Goal: Task Accomplishment & Management: Manage account settings

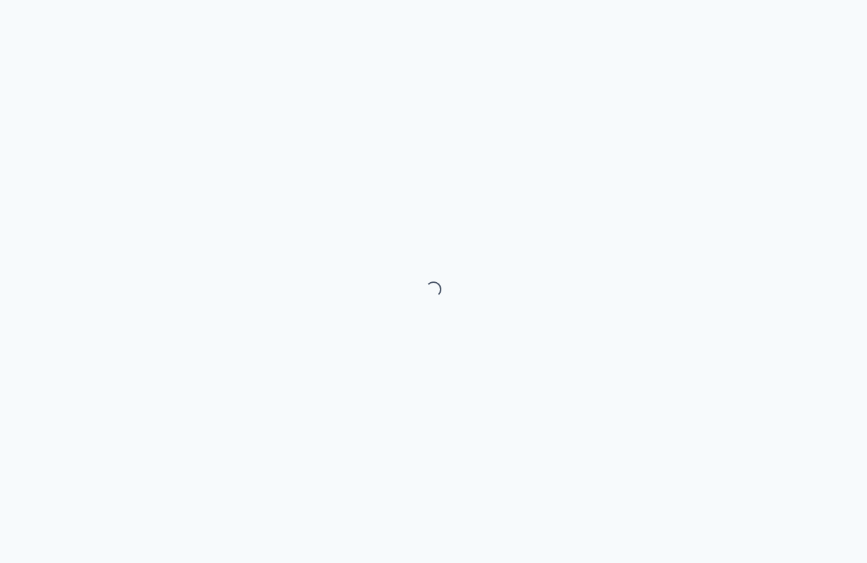
select select "month"
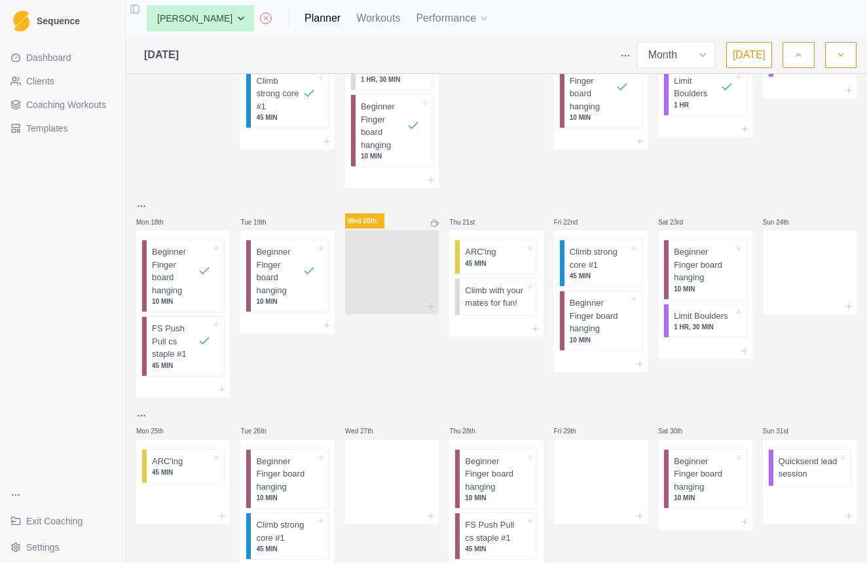
scroll to position [466, 0]
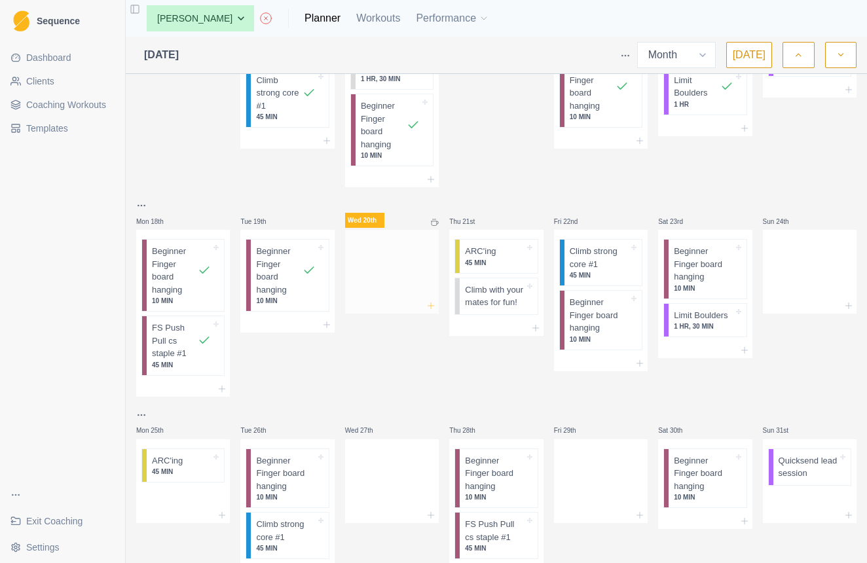
click at [429, 301] on icon at bounding box center [431, 306] width 10 height 10
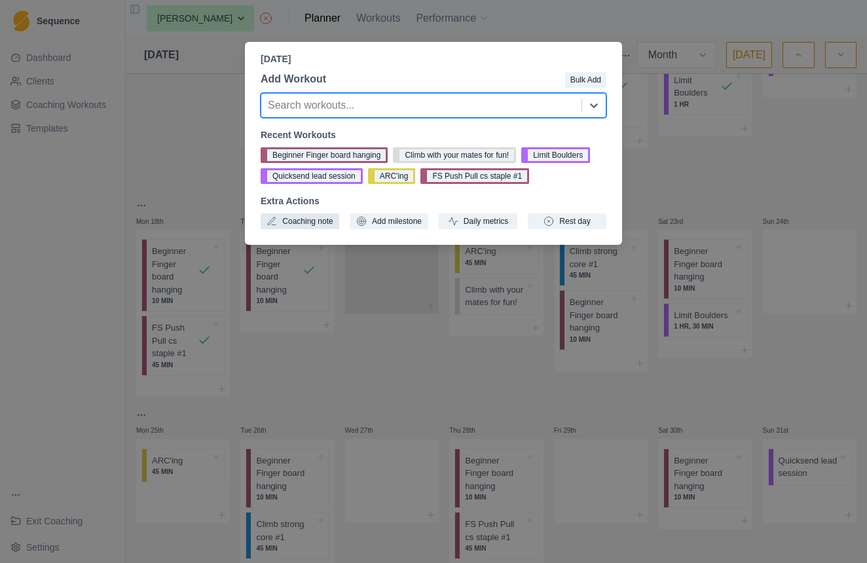
click at [305, 229] on button "Coaching note" at bounding box center [300, 222] width 79 height 16
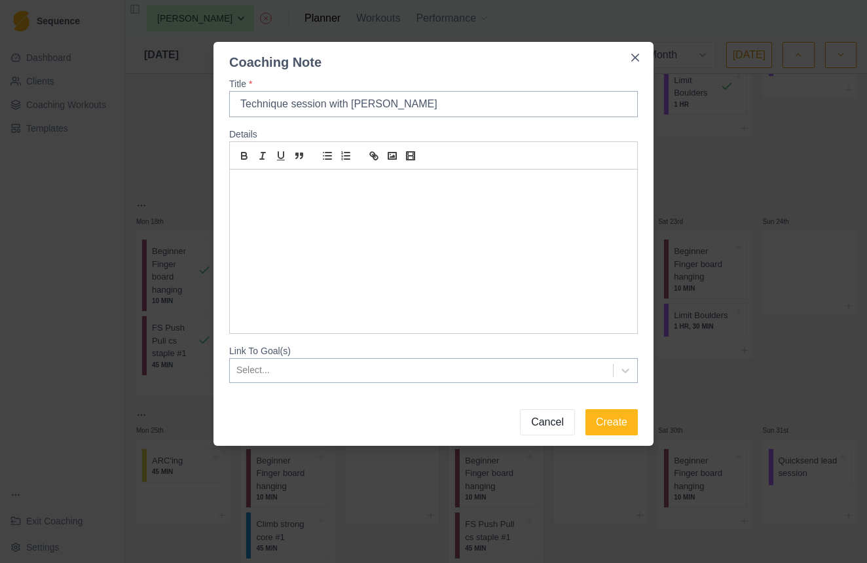
type input "Technique session with Matty"
click at [507, 185] on p at bounding box center [434, 184] width 388 height 15
click at [631, 374] on icon at bounding box center [625, 370] width 13 height 13
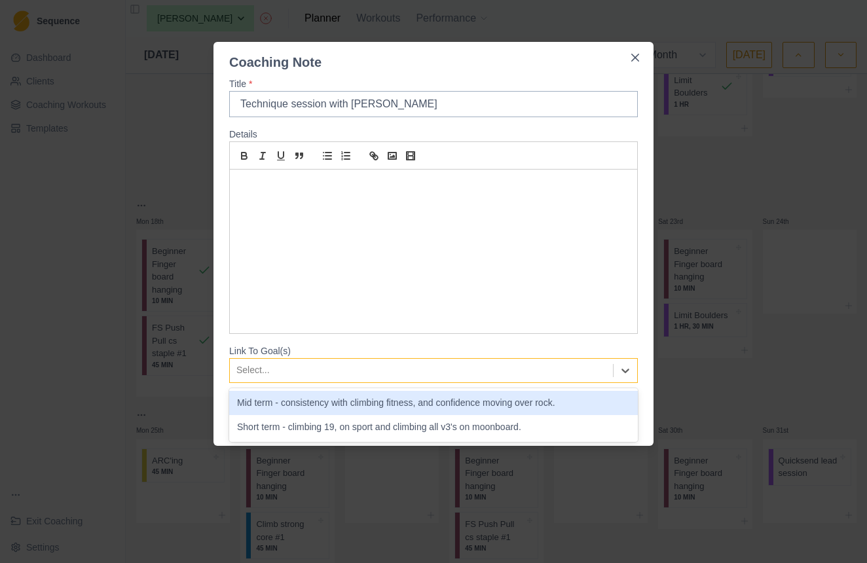
click at [540, 403] on div "Mid term - consistency with climbing fitness, and confidence moving over rock." at bounding box center [433, 403] width 409 height 24
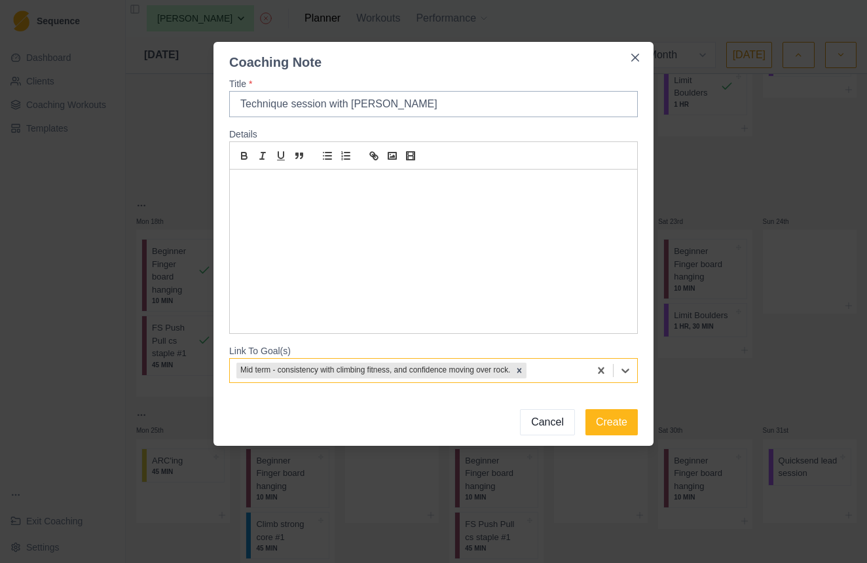
click at [404, 194] on div at bounding box center [433, 252] width 407 height 164
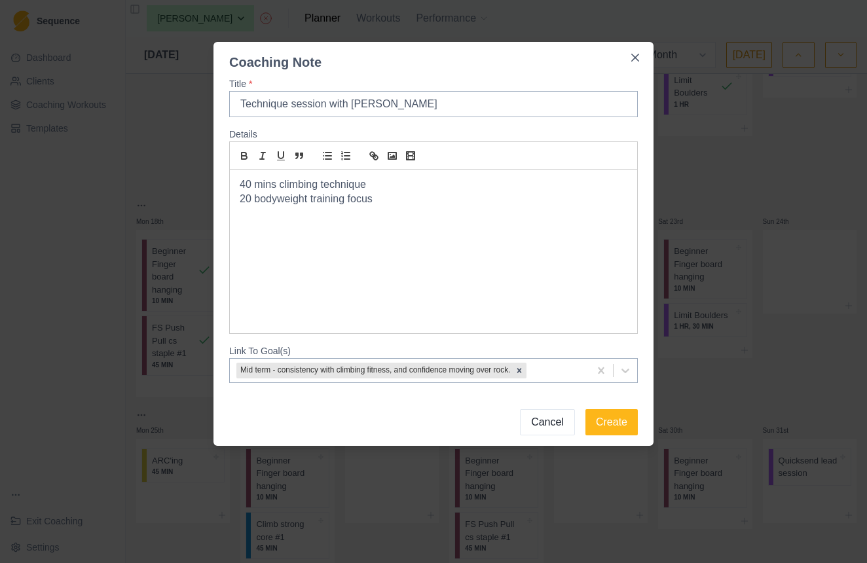
click at [251, 196] on p "20 bodyweight training focus" at bounding box center [434, 199] width 388 height 15
click at [614, 420] on button "Create" at bounding box center [612, 422] width 52 height 26
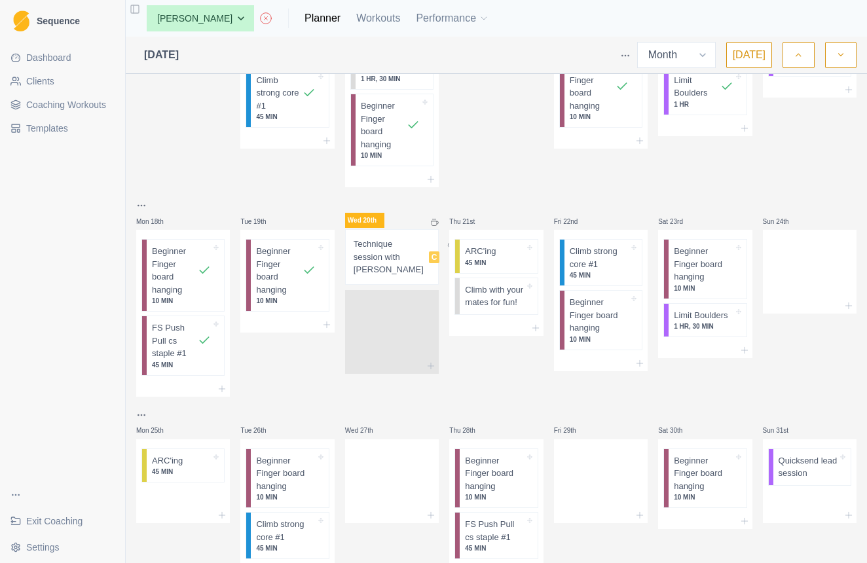
click at [436, 219] on line at bounding box center [436, 219] width 0 height 1
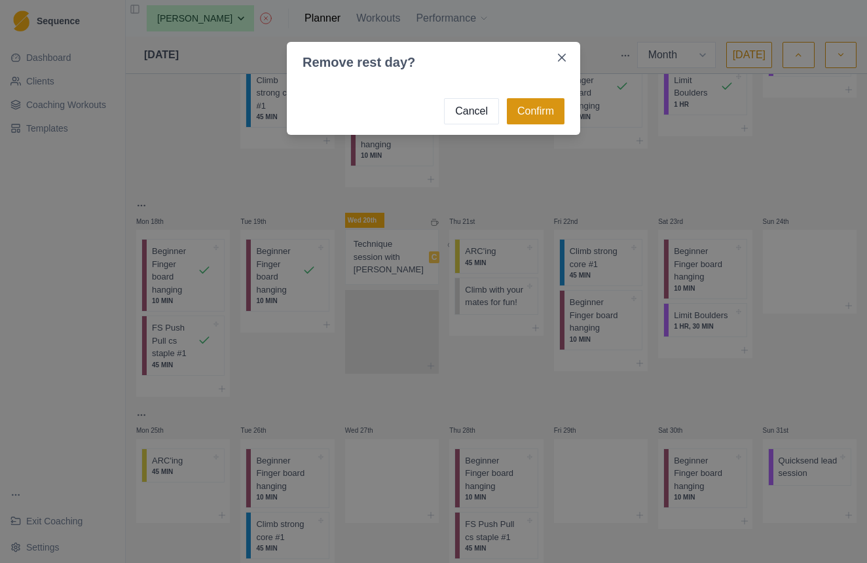
click at [538, 107] on button "Confirm" at bounding box center [536, 111] width 58 height 26
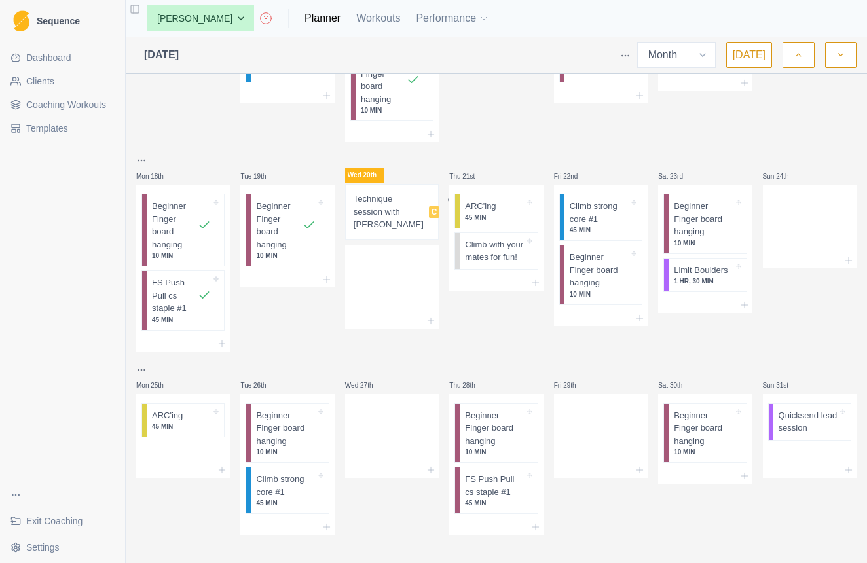
scroll to position [0, 0]
click at [536, 286] on line at bounding box center [536, 283] width 0 height 6
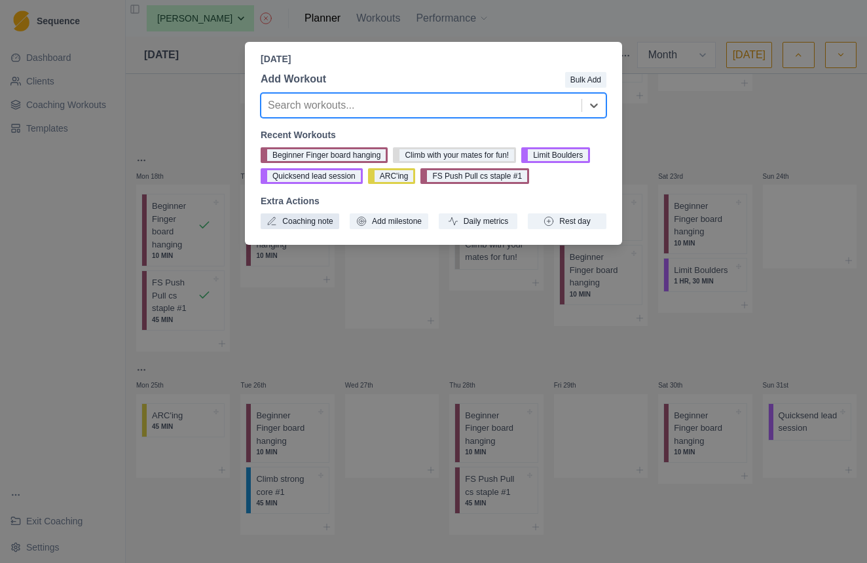
click at [318, 229] on button "Coaching note" at bounding box center [300, 222] width 79 height 16
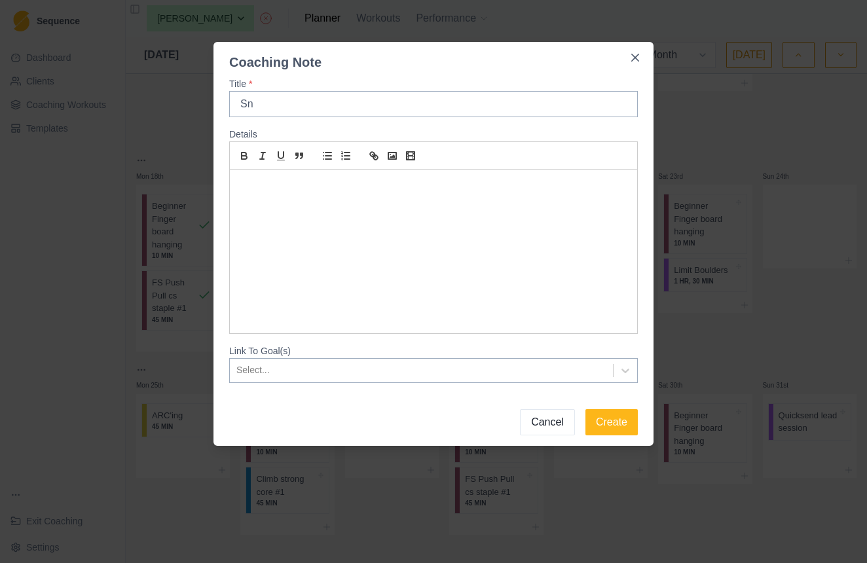
type input "S"
type input "Fuel during longer sessions"
click at [316, 193] on div at bounding box center [433, 252] width 407 height 164
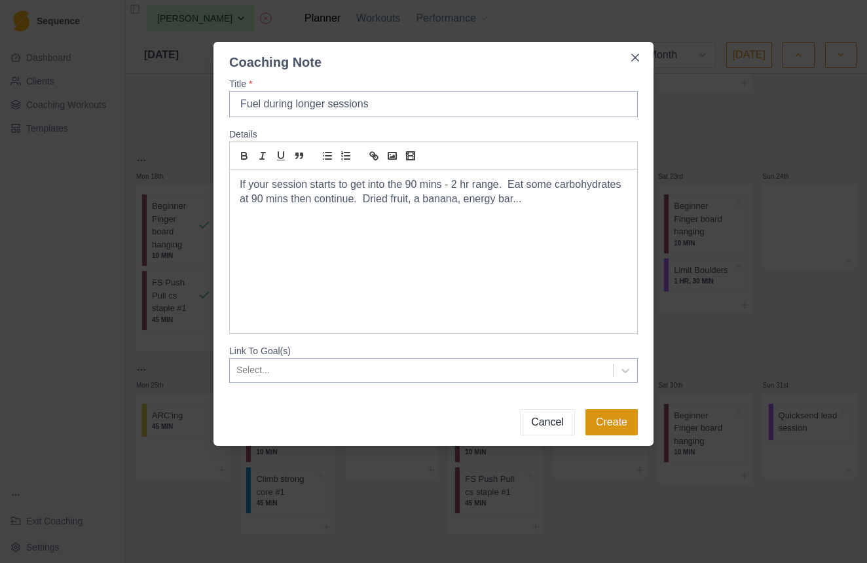
click at [614, 420] on button "Create" at bounding box center [612, 422] width 52 height 26
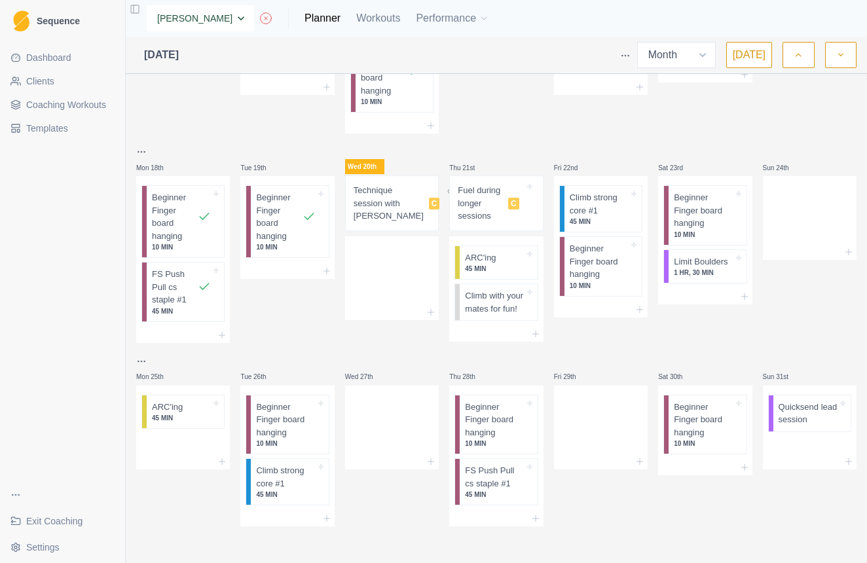
select select "85c52876-1007-495a-af6d-1ec53c7989d0"
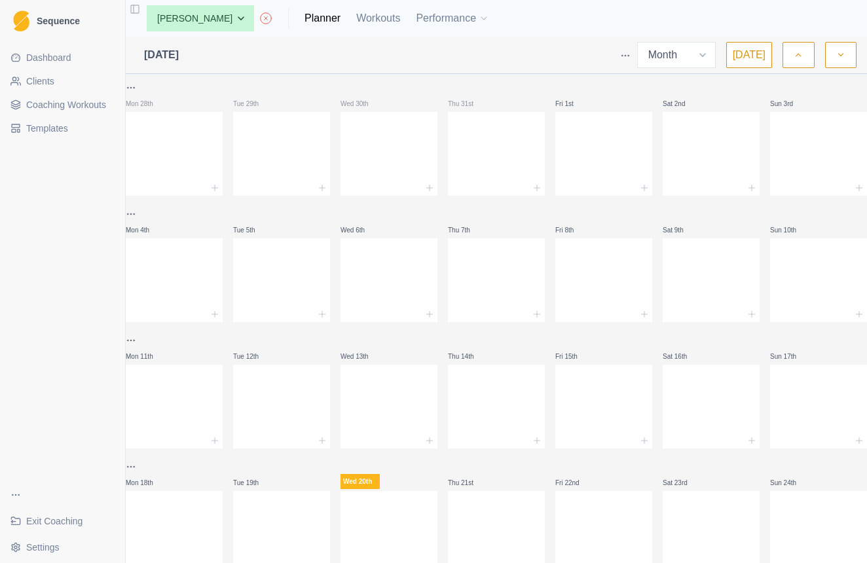
select select "month"
select select "8f65e06e-3d54-4a10-af04-614fc6467395"
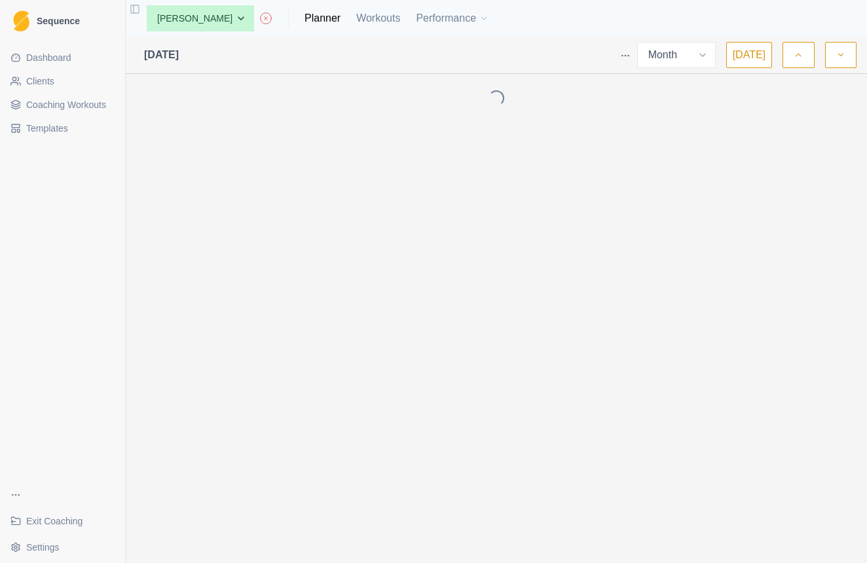
select select "month"
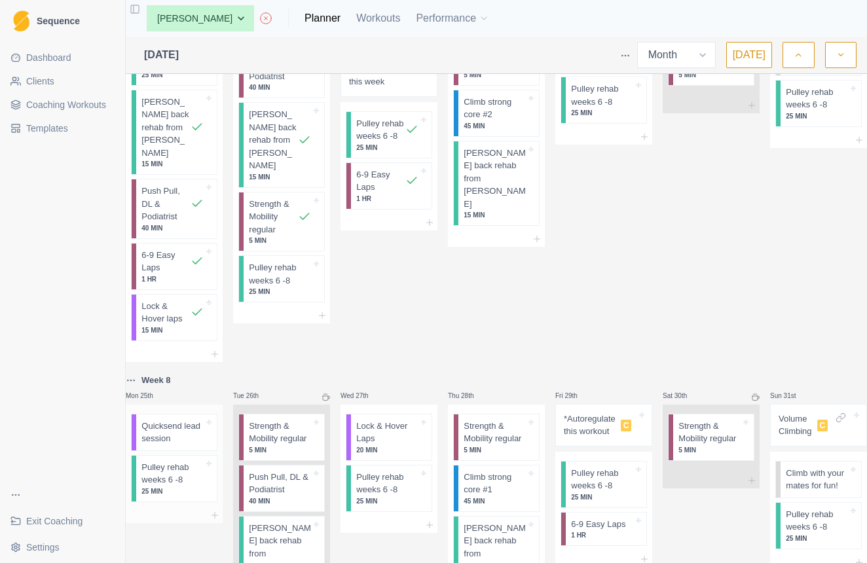
click at [212, 415] on div "Quicksend lead session" at bounding box center [176, 433] width 81 height 36
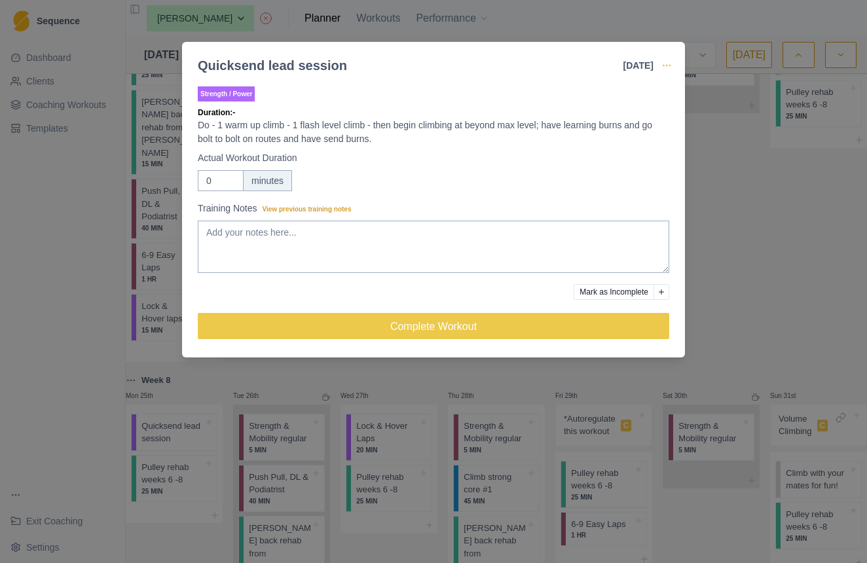
click at [666, 60] on icon "button" at bounding box center [667, 65] width 10 height 10
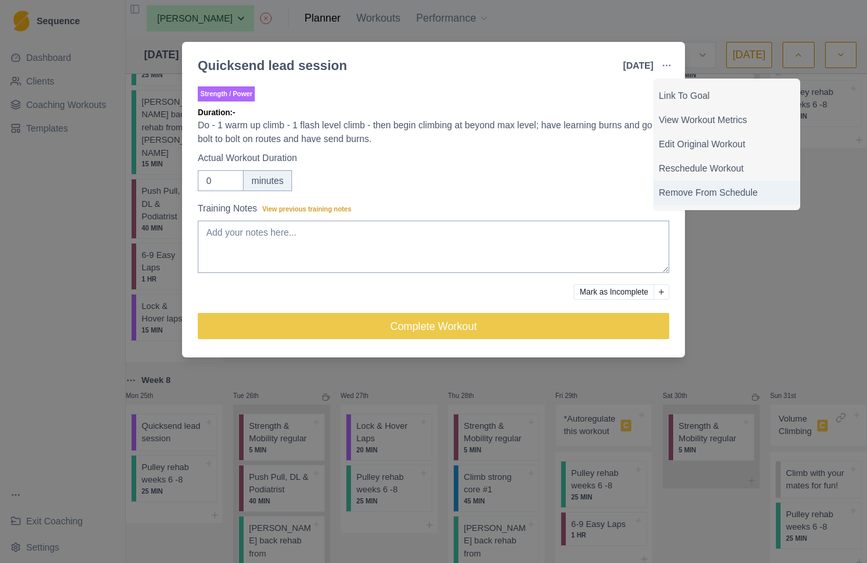
click at [666, 188] on p "Remove From Schedule" at bounding box center [727, 193] width 136 height 14
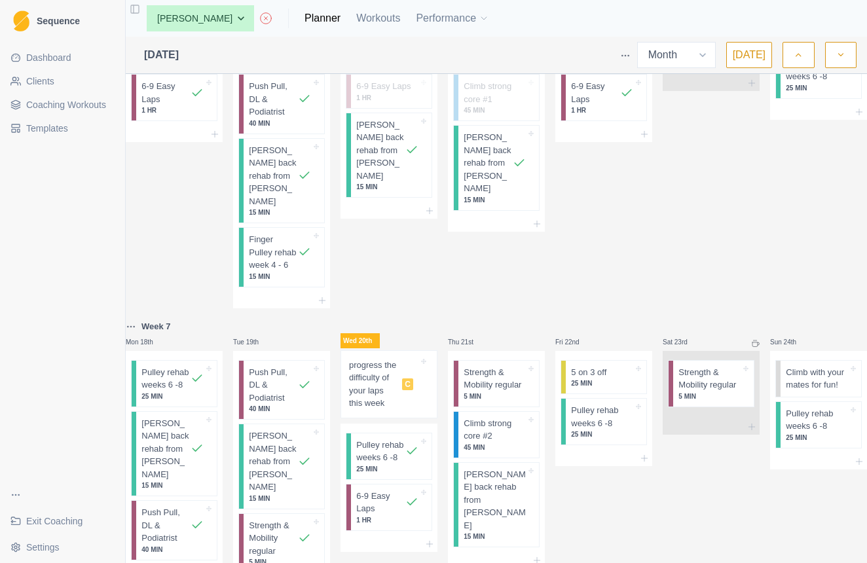
scroll to position [798, 0]
click at [390, 358] on p "progress the difficulty of your laps this week" at bounding box center [373, 383] width 48 height 51
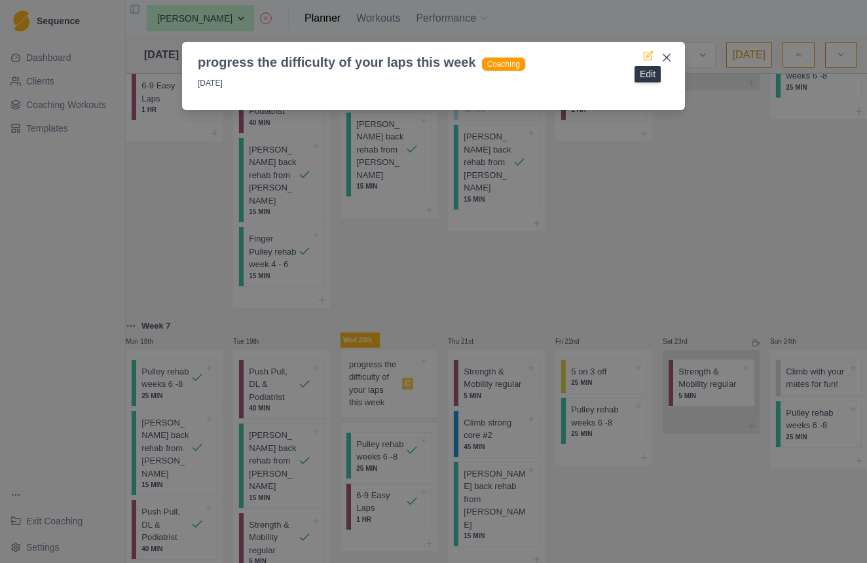
click at [646, 56] on icon at bounding box center [648, 55] width 10 height 10
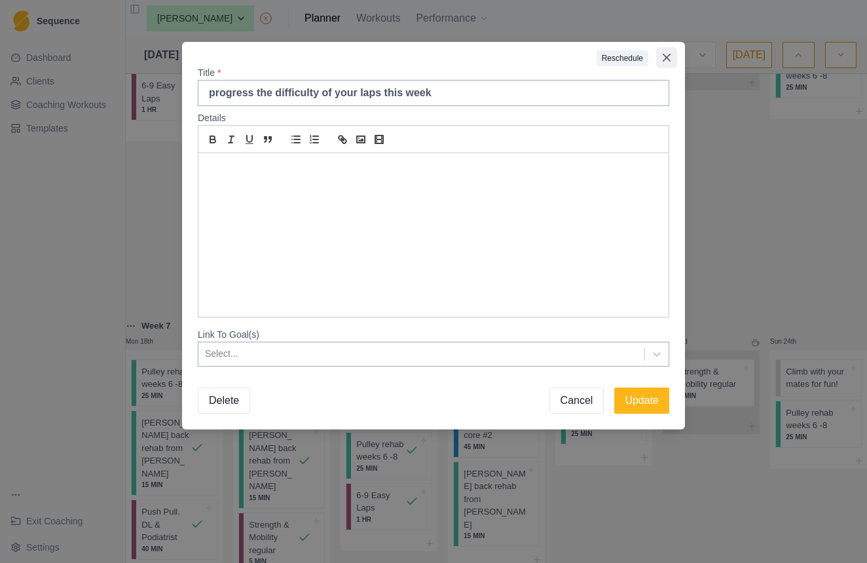
click at [665, 56] on icon "Close" at bounding box center [667, 58] width 8 height 8
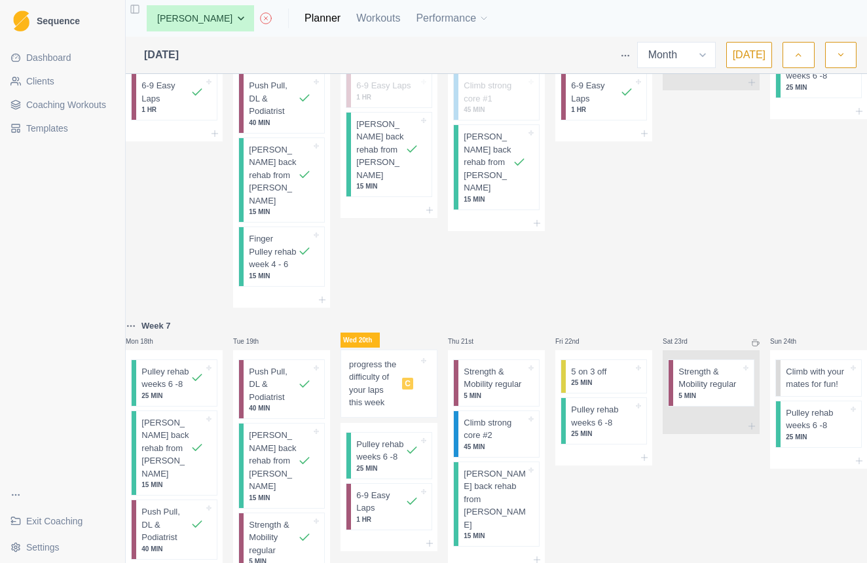
scroll to position [881, 0]
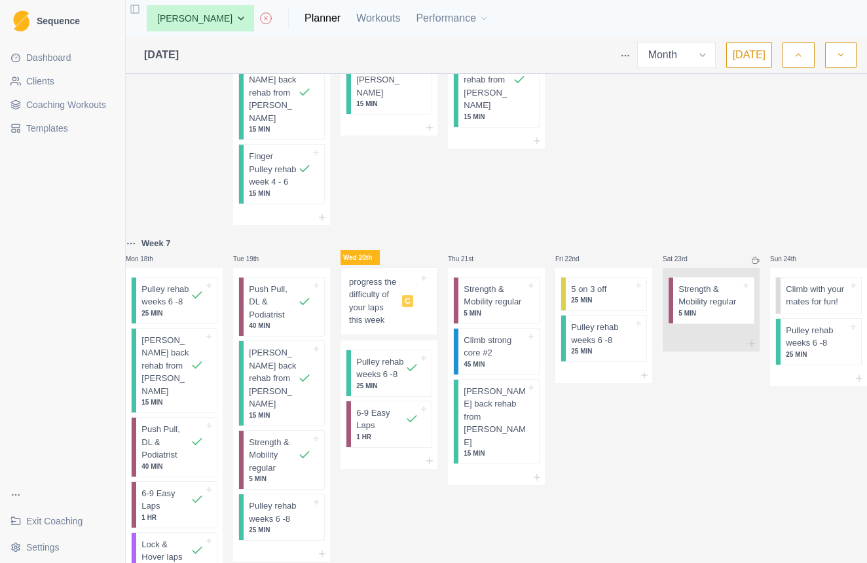
click at [405, 276] on div "progress the difficulty of your laps this week C" at bounding box center [383, 301] width 69 height 51
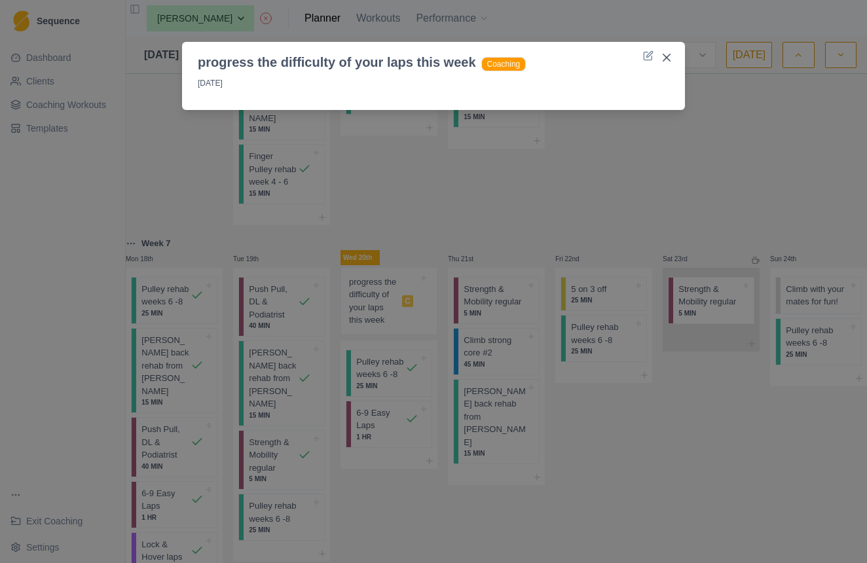
click at [593, 359] on div "progress the difficulty of your laps this week Coaching 20/8/25" at bounding box center [433, 281] width 867 height 563
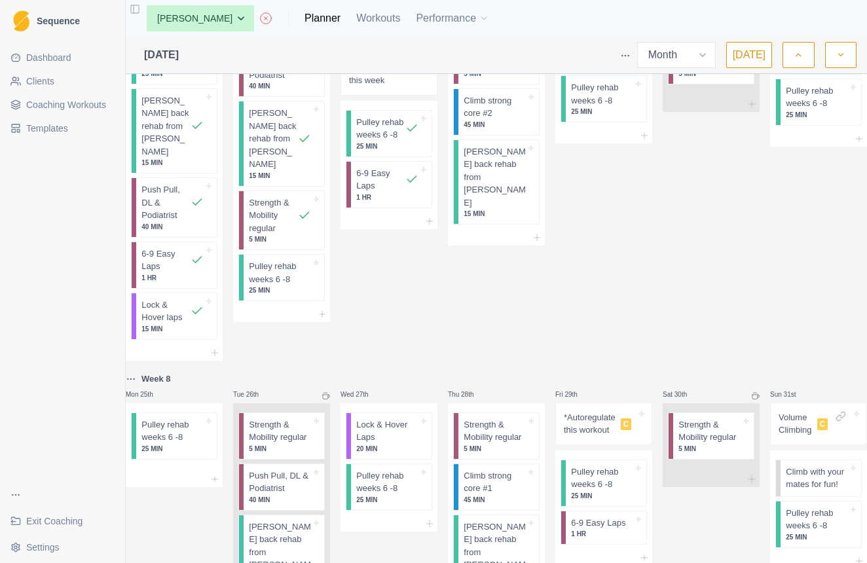
scroll to position [1119, 0]
click at [599, 413] on p "*Autoregulate this workout" at bounding box center [590, 426] width 52 height 26
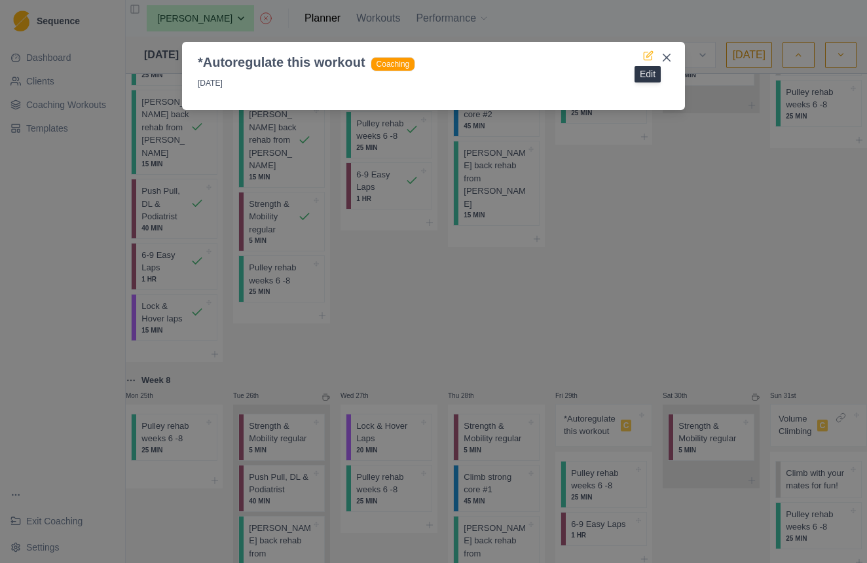
click at [649, 54] on icon at bounding box center [648, 55] width 10 height 10
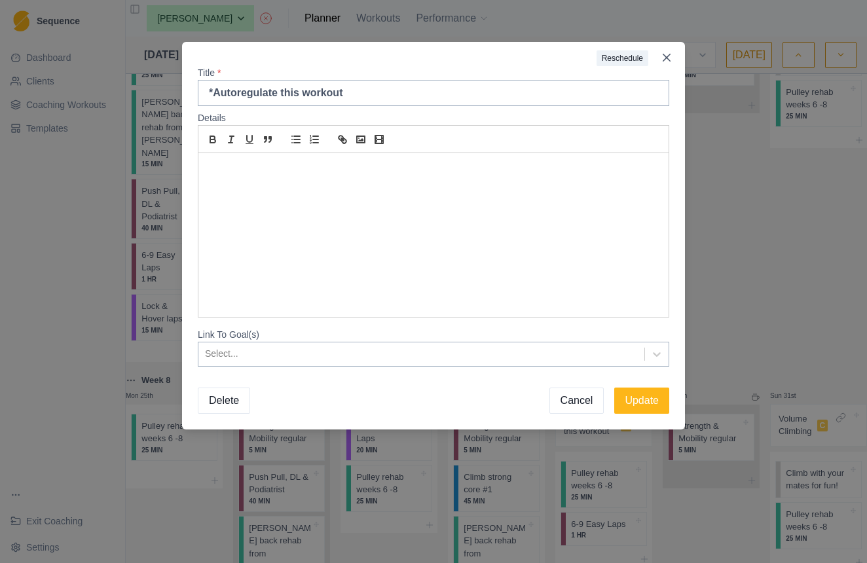
click at [575, 402] on button "Cancel" at bounding box center [577, 401] width 55 height 26
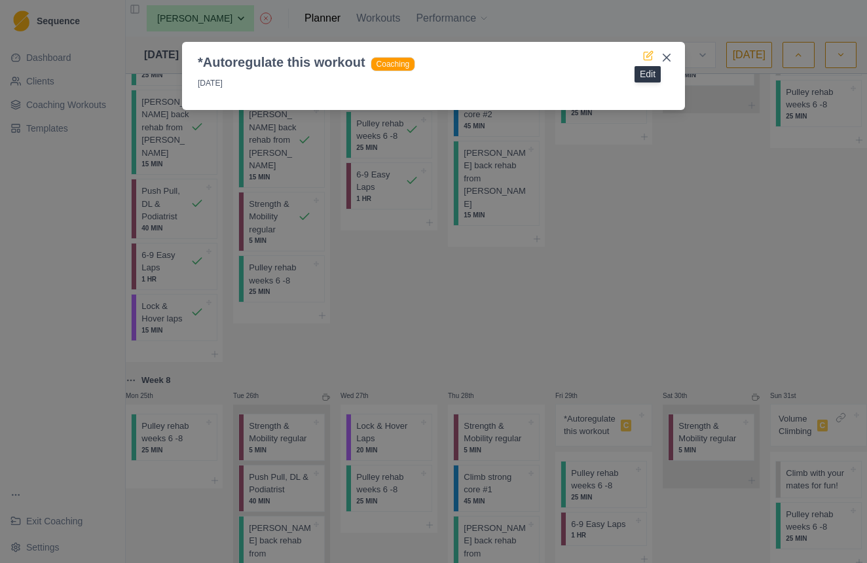
click at [649, 54] on icon at bounding box center [649, 54] width 6 height 6
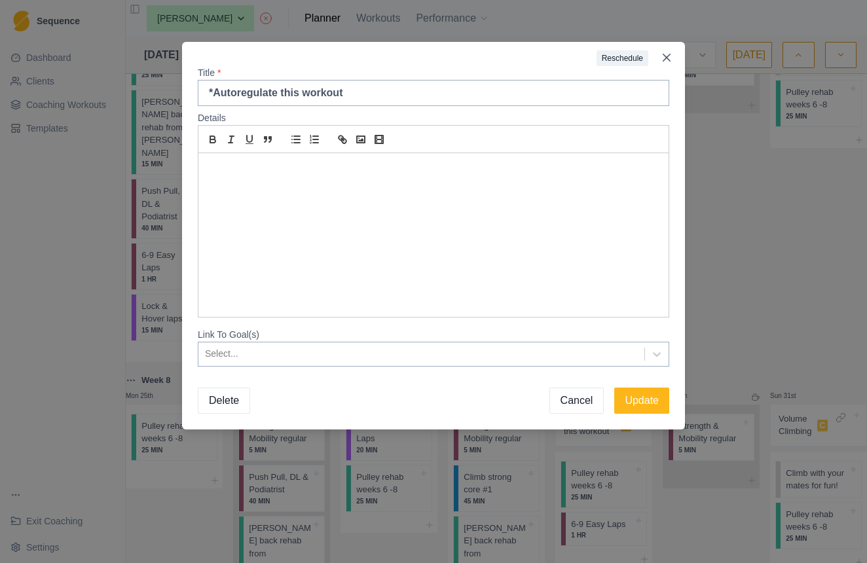
click at [223, 399] on button "Delete" at bounding box center [224, 401] width 52 height 26
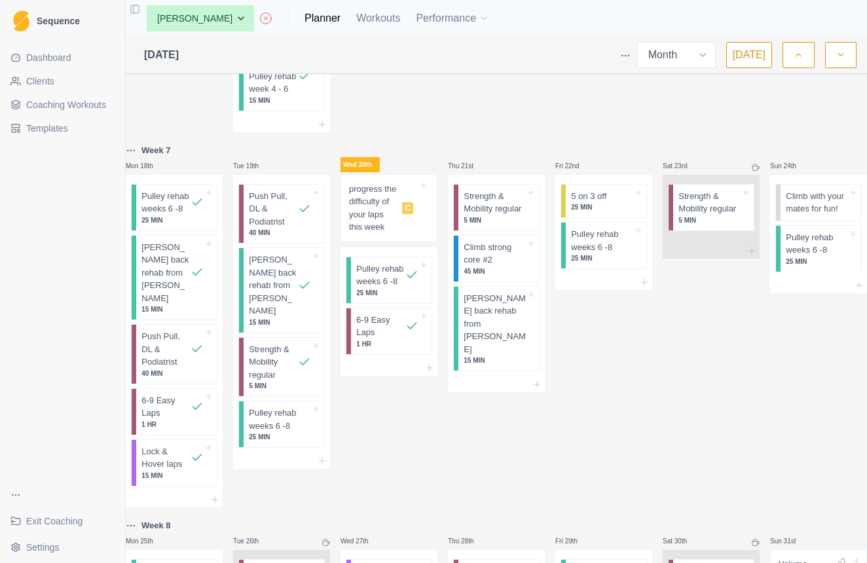
scroll to position [971, 0]
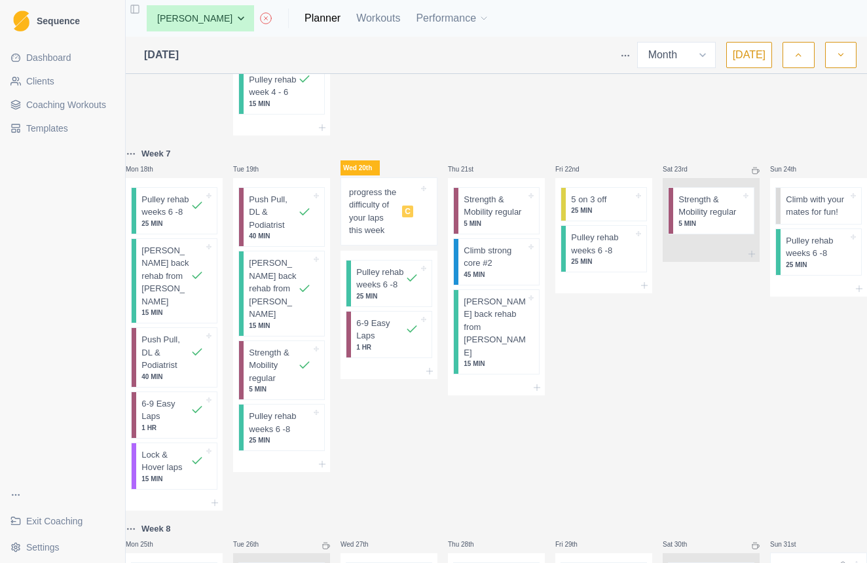
click at [402, 186] on div "progress the difficulty of your laps this week C" at bounding box center [383, 211] width 69 height 51
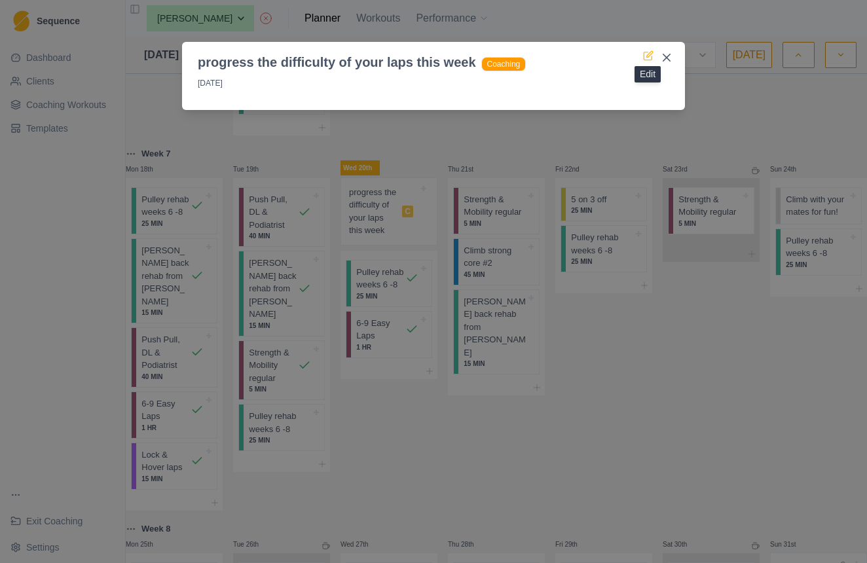
click at [646, 56] on icon at bounding box center [648, 55] width 10 height 10
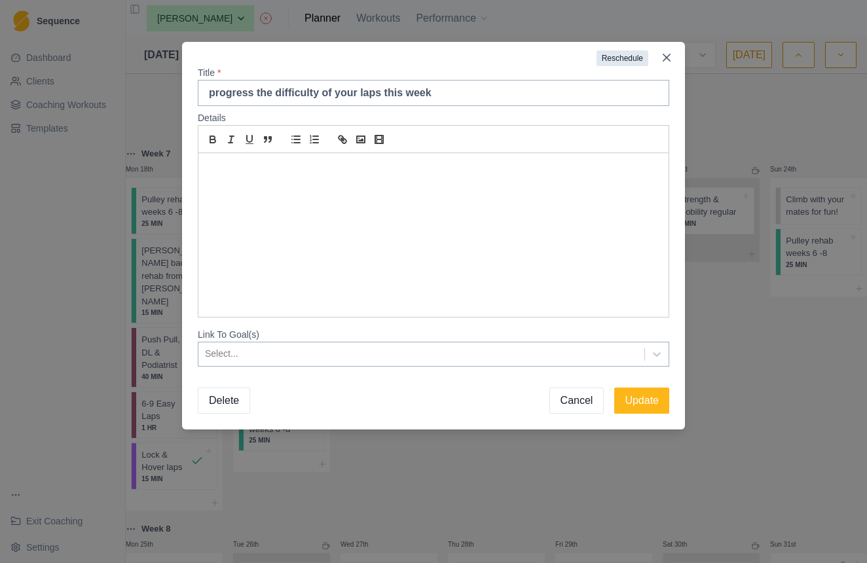
click at [633, 57] on button "Reschedule" at bounding box center [623, 58] width 52 height 16
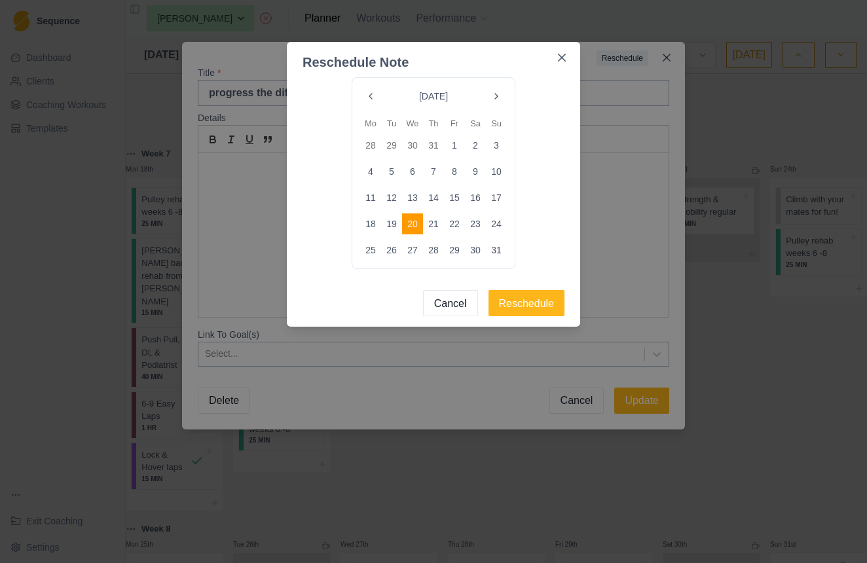
click at [455, 246] on button "29" at bounding box center [454, 250] width 21 height 21
click at [508, 308] on button "Reschedule" at bounding box center [527, 303] width 77 height 26
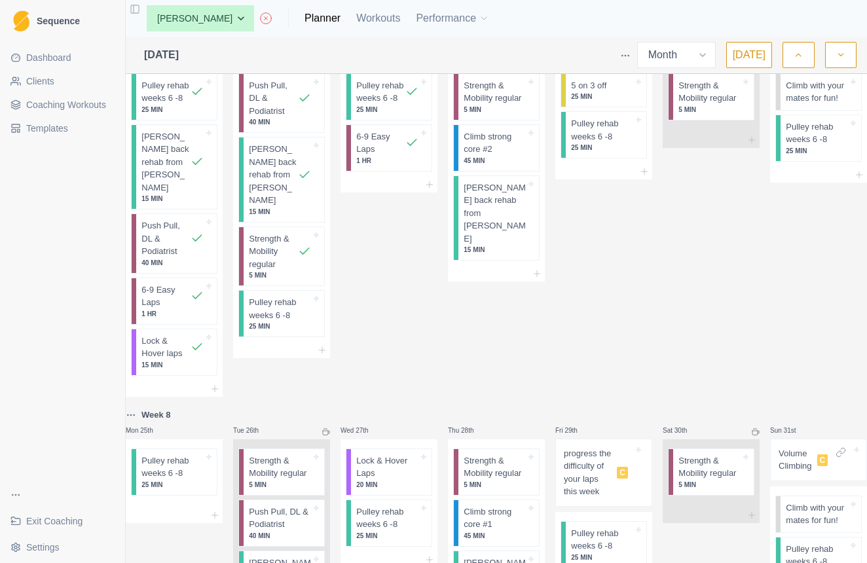
scroll to position [1089, 0]
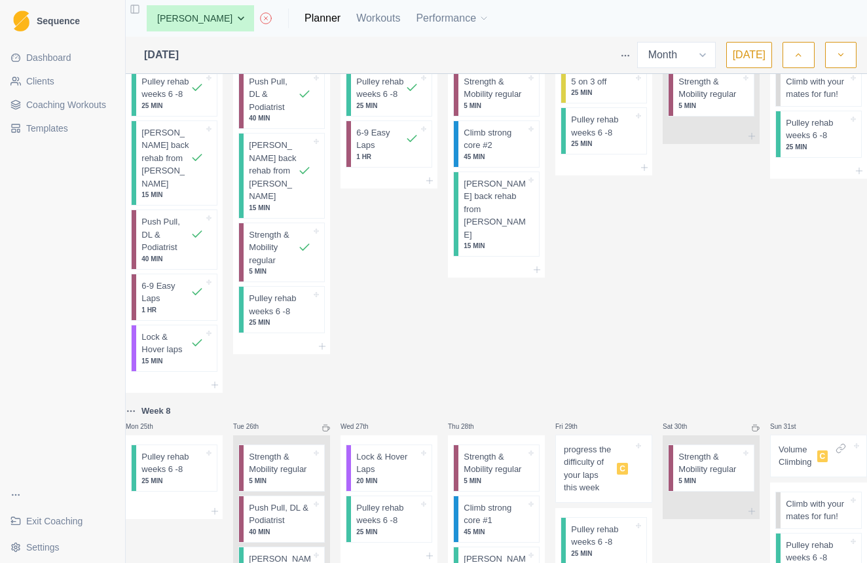
click at [597, 443] on p "progress the difficulty of your laps this week" at bounding box center [588, 468] width 48 height 51
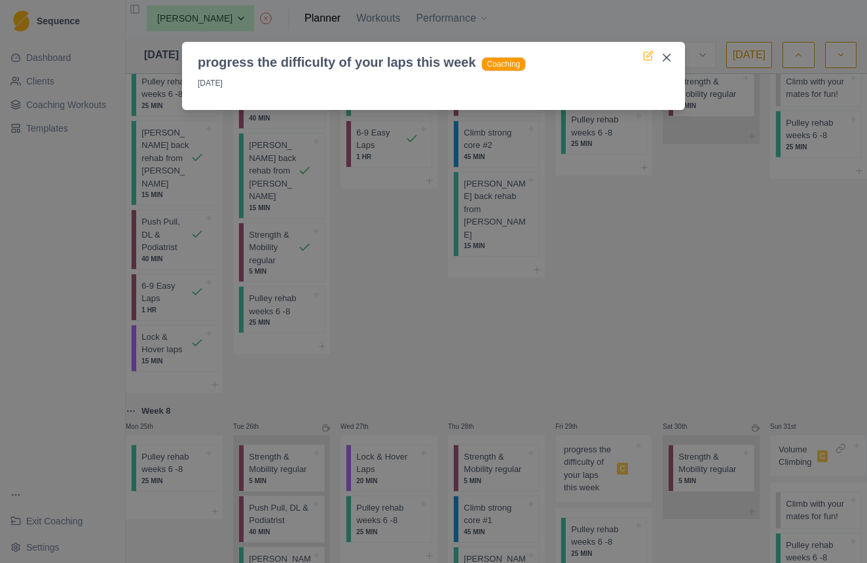
click at [646, 54] on icon at bounding box center [648, 55] width 10 height 10
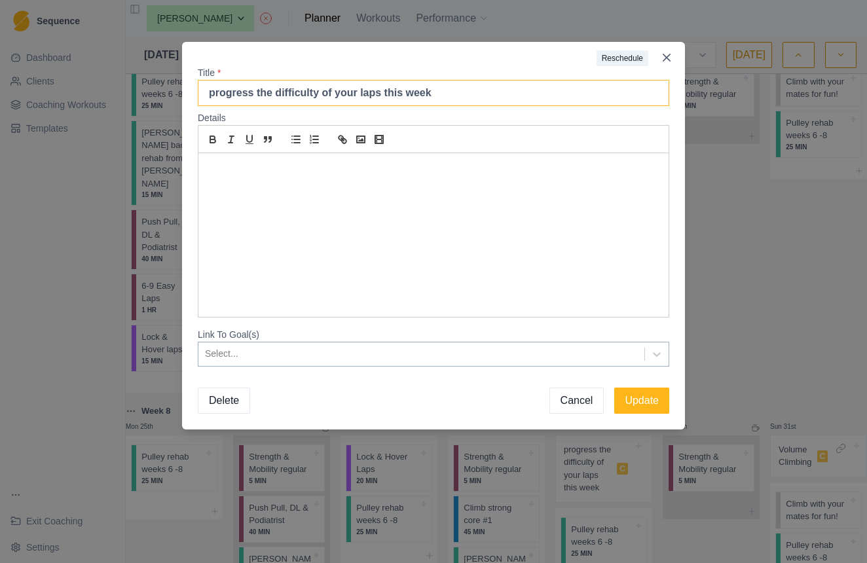
click at [434, 95] on input "progress the difficulty of your laps this week" at bounding box center [434, 93] width 472 height 26
type input "progress the difficulty of your laps again today"
click at [628, 398] on button "Update" at bounding box center [641, 401] width 55 height 26
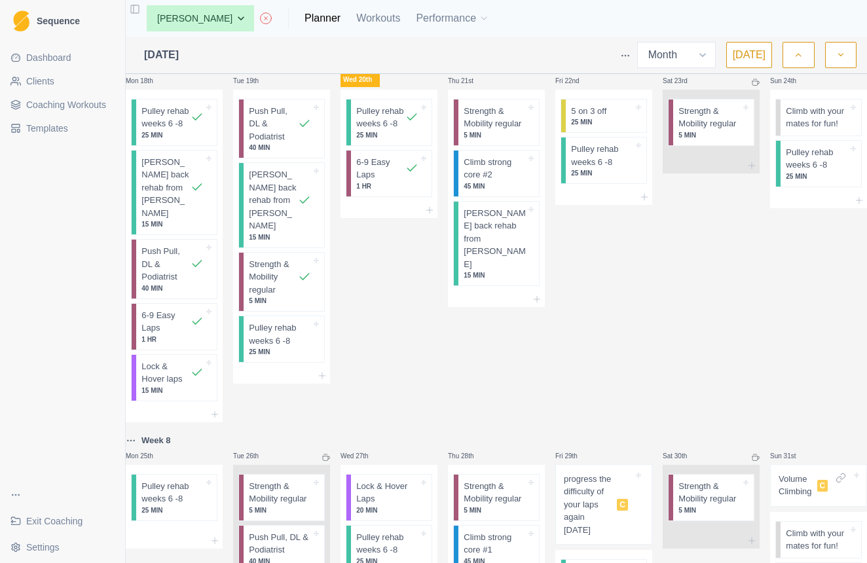
scroll to position [1064, 0]
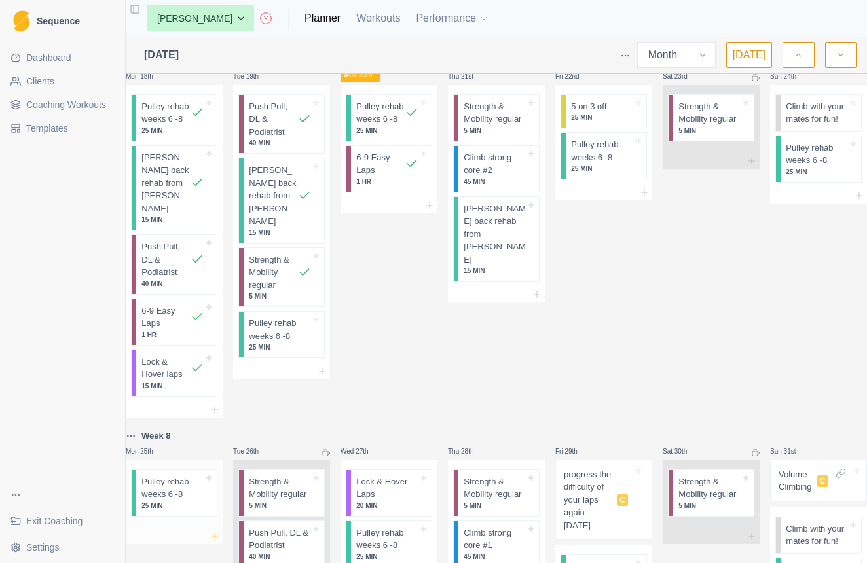
click at [220, 531] on icon at bounding box center [215, 536] width 10 height 10
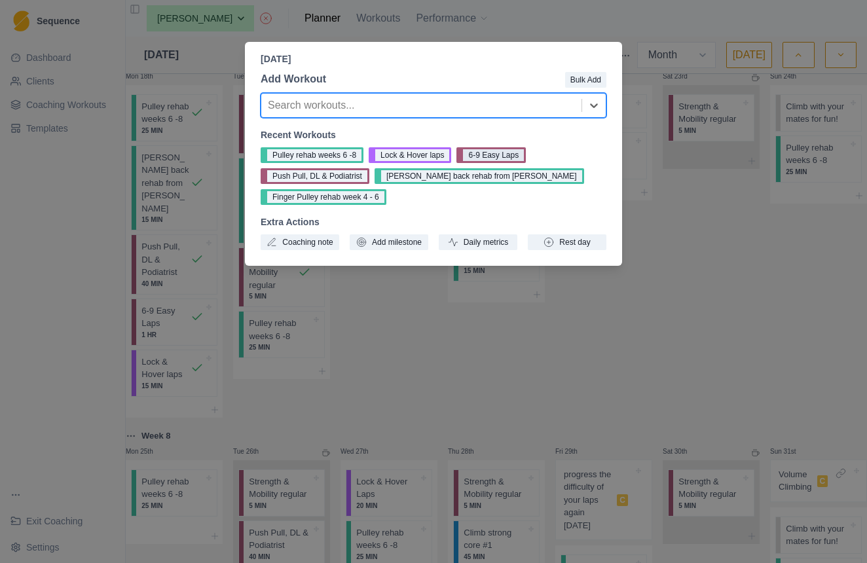
click at [487, 151] on button "6-9 Easy Laps" at bounding box center [491, 155] width 69 height 16
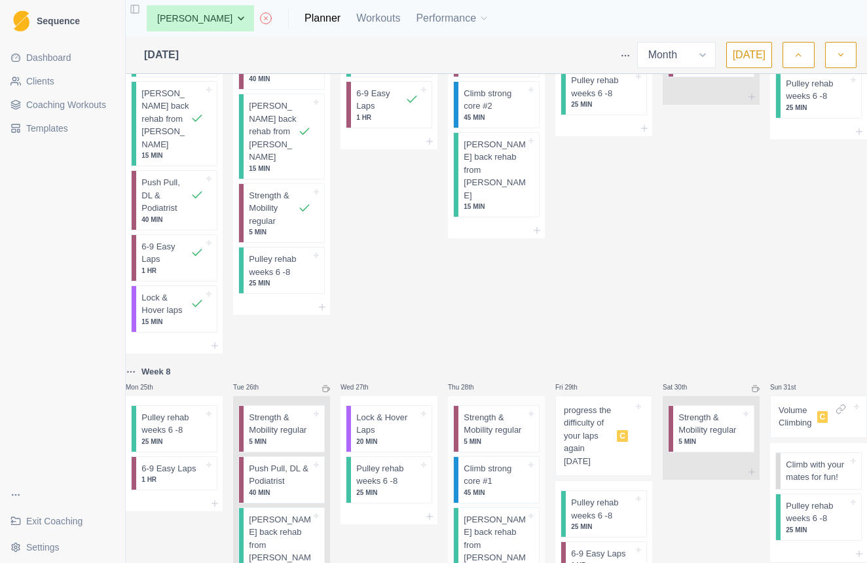
scroll to position [0, 0]
click at [330, 385] on icon at bounding box center [326, 389] width 8 height 8
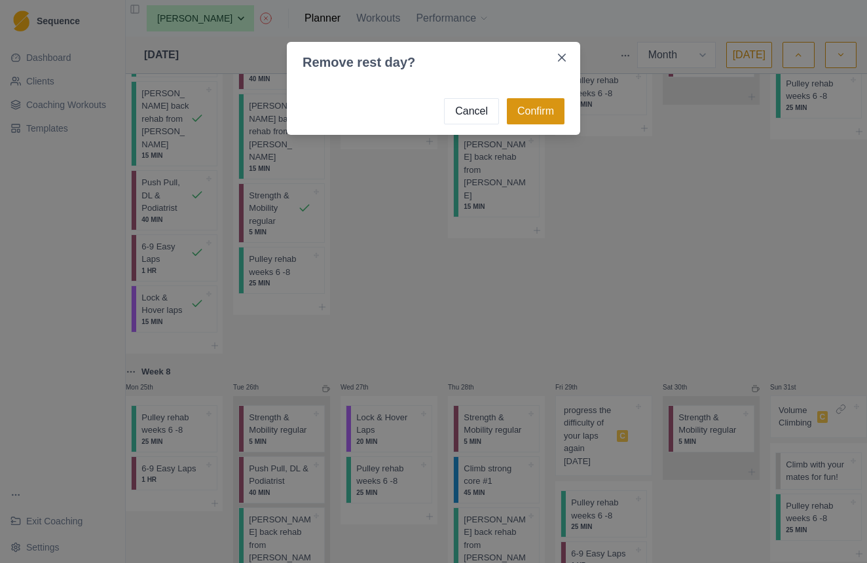
click at [524, 110] on button "Confirm" at bounding box center [536, 111] width 58 height 26
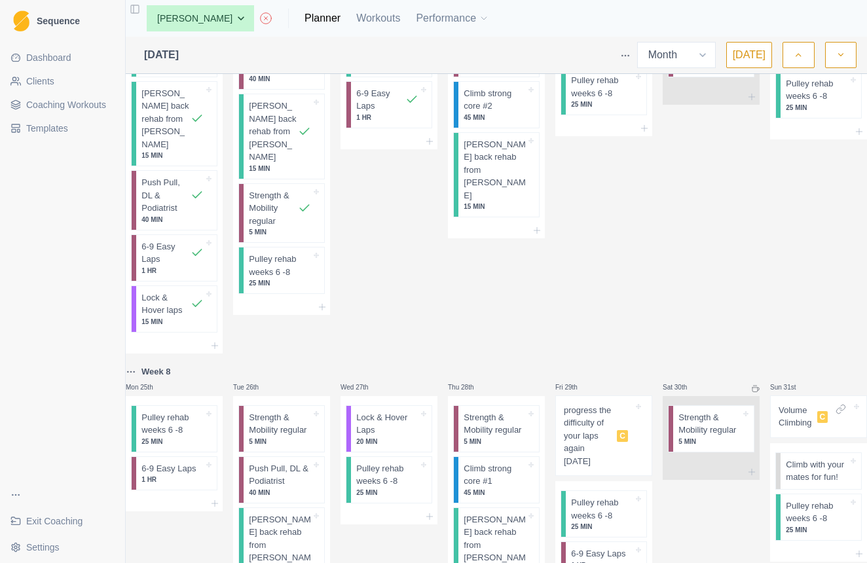
click at [792, 404] on p "Volume Climbing" at bounding box center [795, 417] width 33 height 26
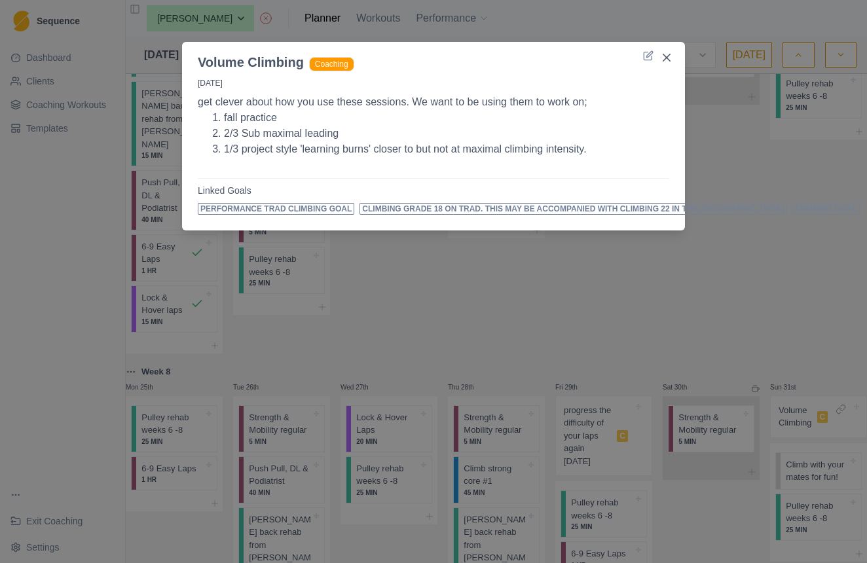
click at [743, 157] on div "Volume Climbing Coaching 31/8/25 get clever about how you use these sessions. W…" at bounding box center [433, 281] width 867 height 563
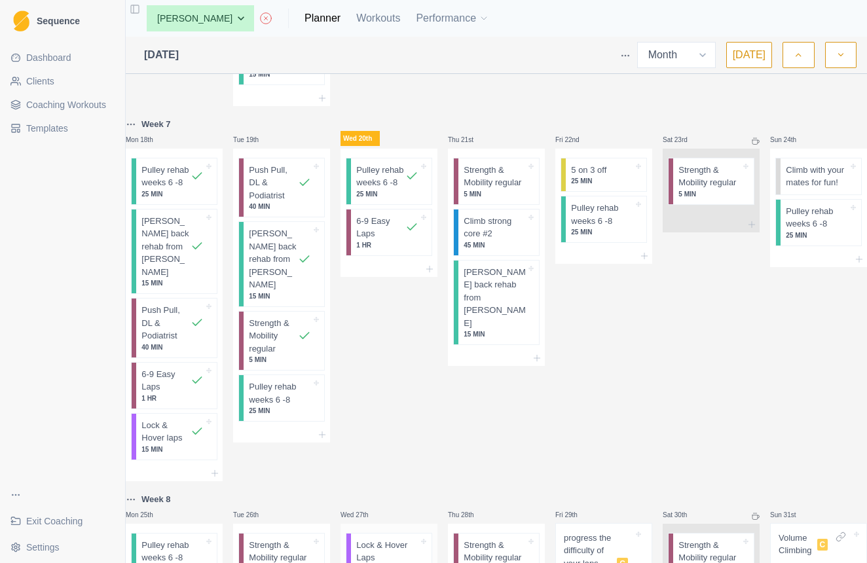
scroll to position [999, 0]
